Goal: Task Accomplishment & Management: Manage account settings

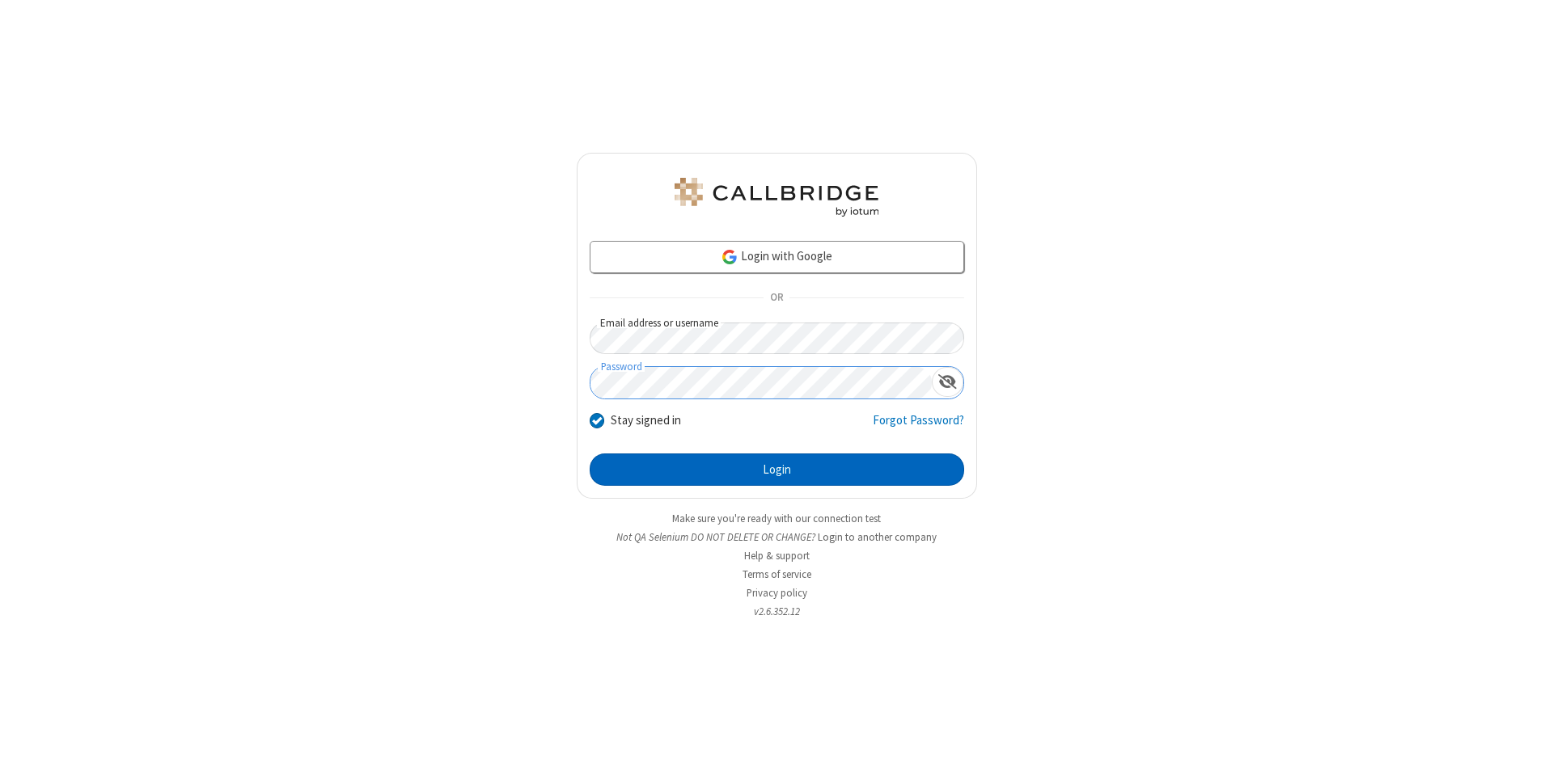
click at [776, 470] on button "Login" at bounding box center [776, 469] width 375 height 32
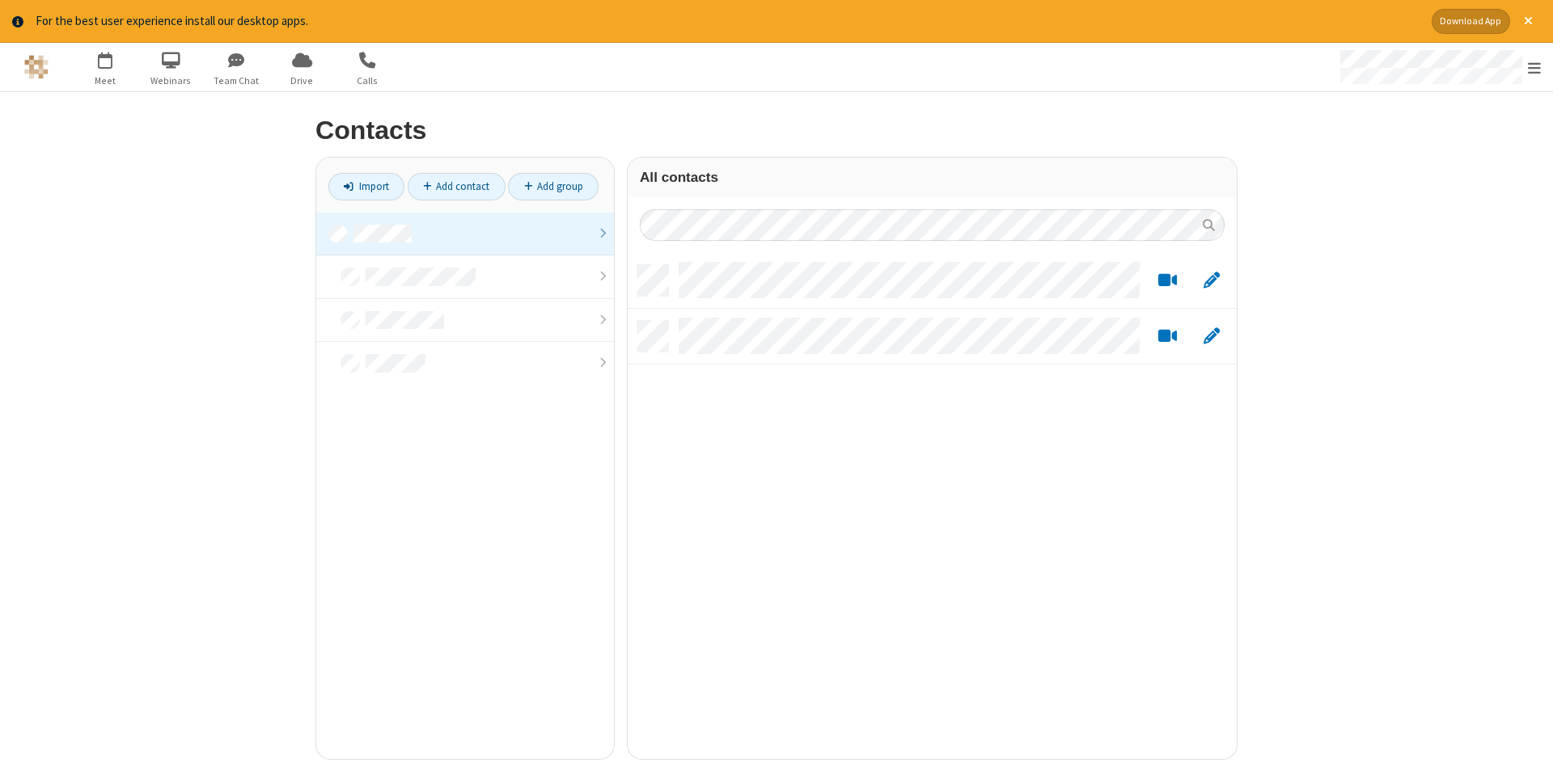
click at [465, 234] on link at bounding box center [465, 234] width 298 height 43
click at [456, 186] on link "Add contact" at bounding box center [457, 187] width 98 height 28
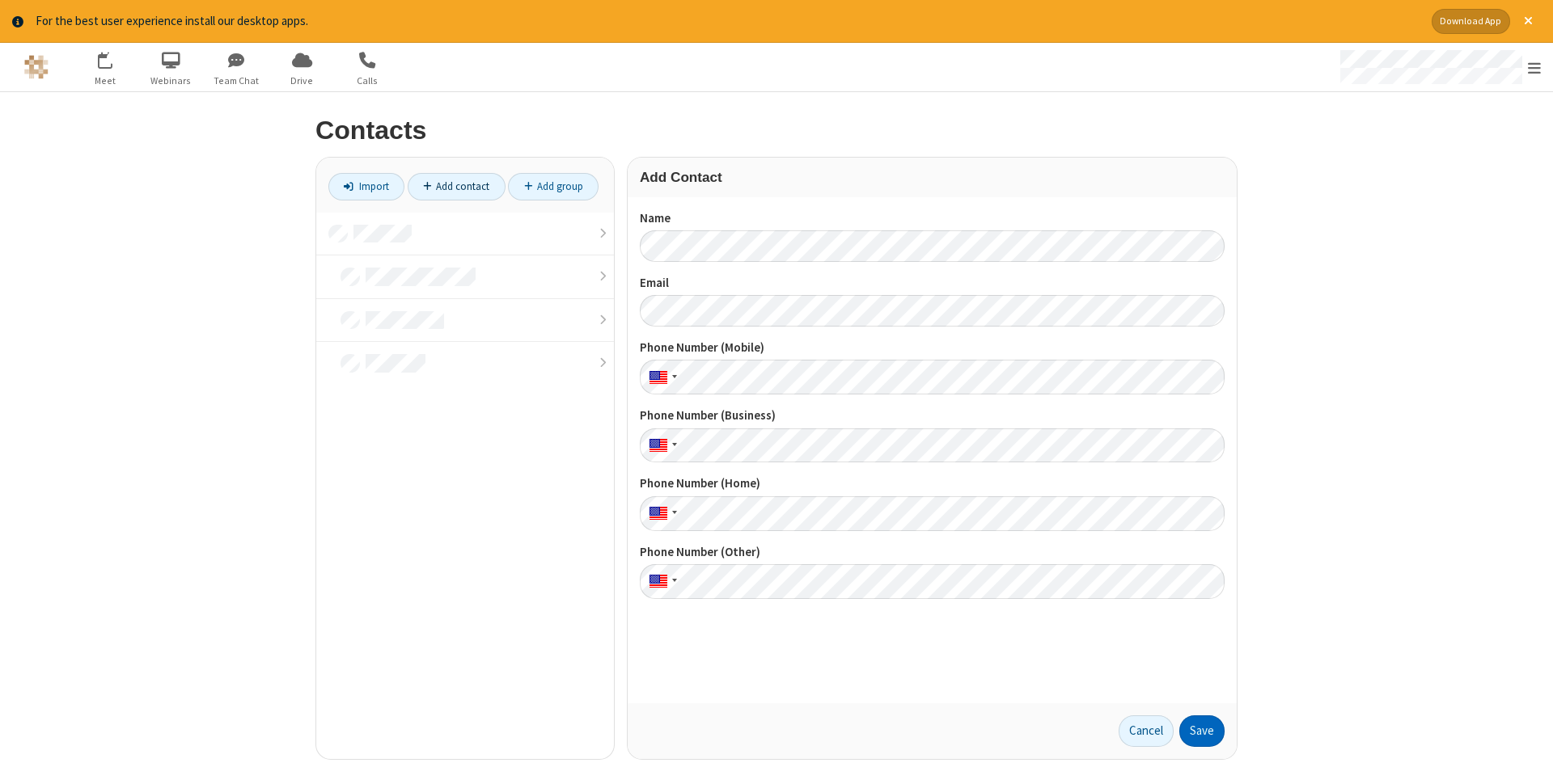
click at [1202, 730] on button "Save" at bounding box center [1202, 731] width 45 height 32
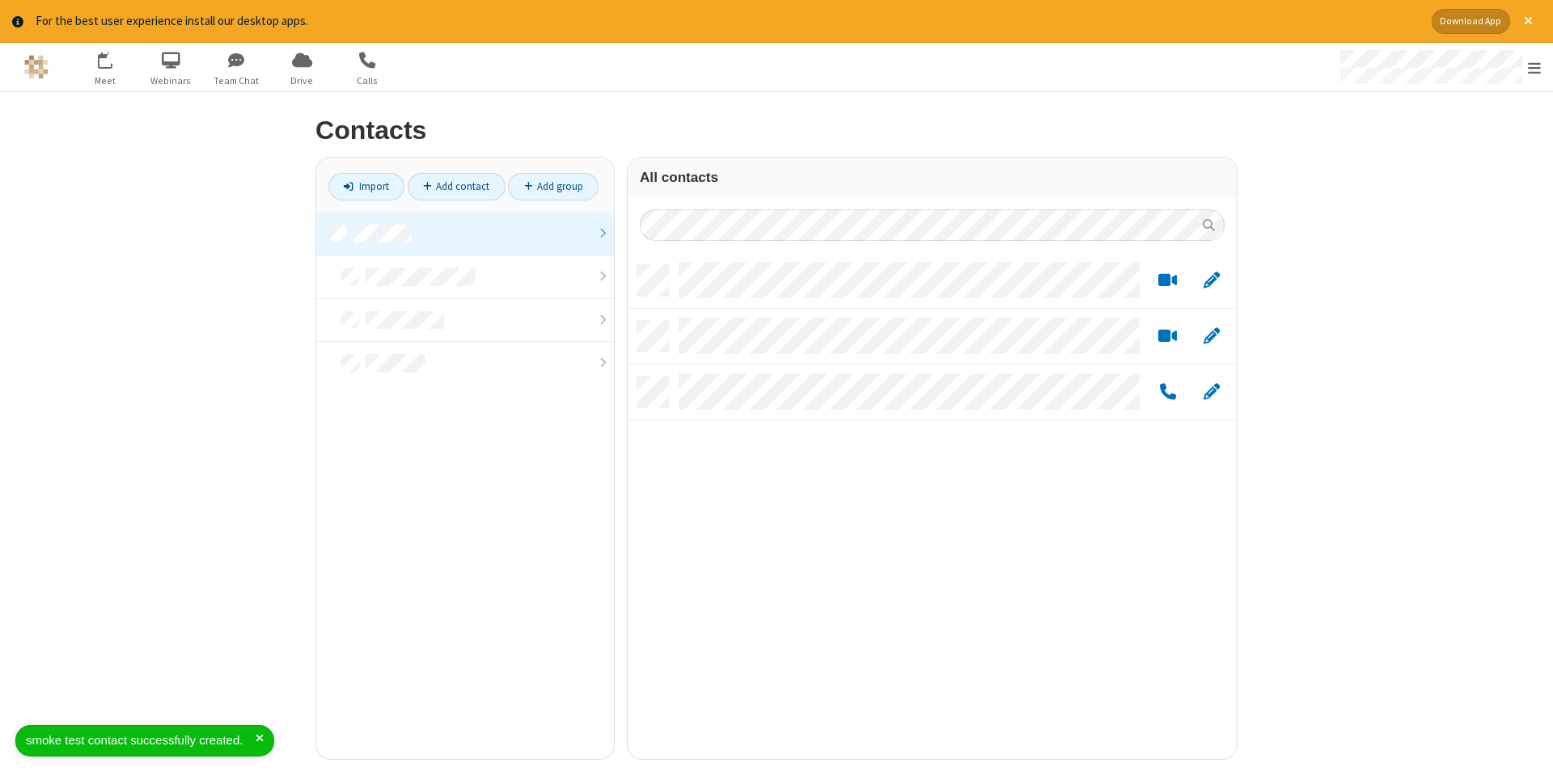
scroll to position [506, 609]
click at [456, 186] on link "Add contact" at bounding box center [457, 187] width 98 height 28
